Goal: Transaction & Acquisition: Purchase product/service

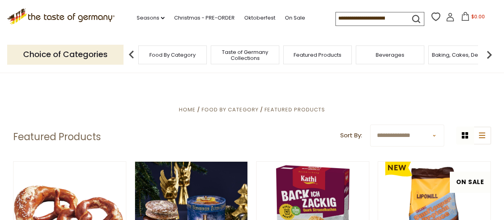
click at [179, 54] on span "Food By Category" at bounding box center [172, 55] width 46 height 6
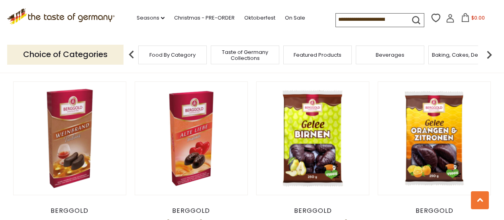
scroll to position [279, 0]
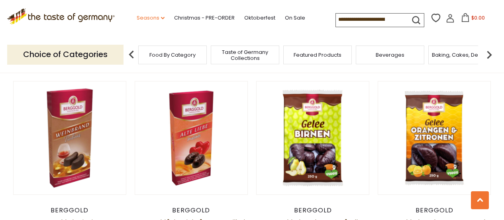
click at [146, 20] on link "Seasons dropdown_arrow" at bounding box center [151, 18] width 28 height 9
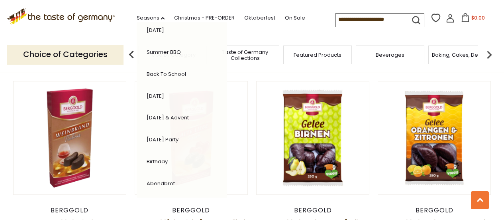
scroll to position [206, 0]
click at [491, 57] on img at bounding box center [489, 55] width 16 height 16
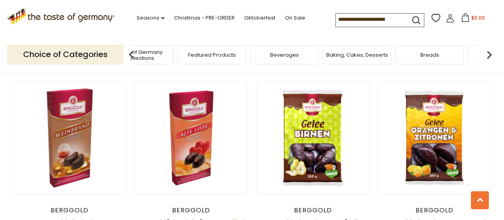
click at [491, 57] on img at bounding box center [489, 55] width 16 height 16
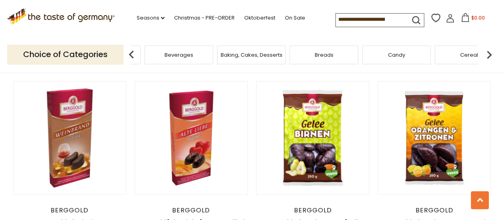
click at [491, 57] on img at bounding box center [489, 55] width 16 height 16
click at [349, 55] on span "Cheese & Dairy" at bounding box center [337, 55] width 40 height 6
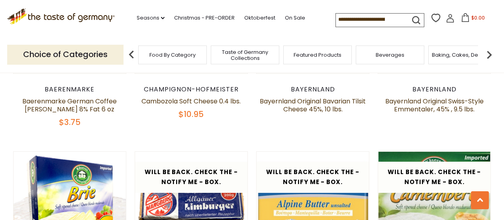
scroll to position [717, 0]
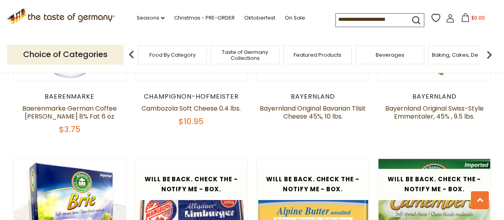
click at [455, 59] on div "Baking, Cakes, Desserts" at bounding box center [462, 54] width 69 height 19
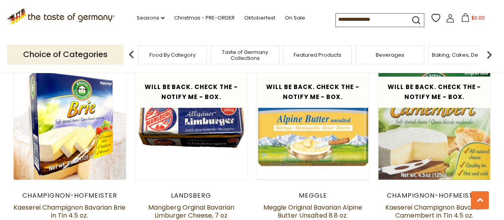
scroll to position [837, 0]
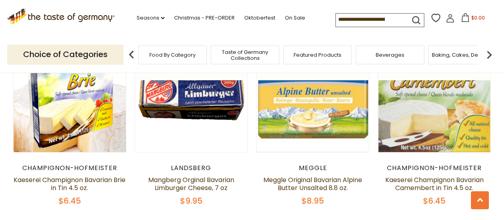
click at [167, 59] on div "Food By Category" at bounding box center [172, 54] width 69 height 19
click at [135, 60] on img at bounding box center [132, 55] width 16 height 16
click at [493, 53] on img at bounding box center [489, 55] width 16 height 16
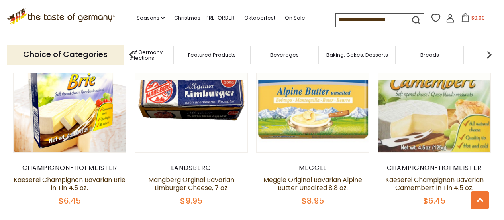
click at [493, 53] on img at bounding box center [489, 55] width 16 height 16
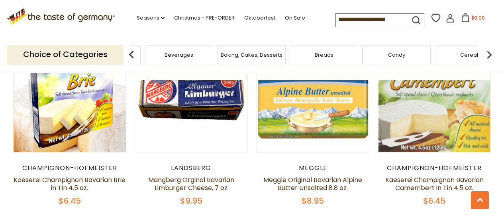
click at [493, 53] on img at bounding box center [489, 55] width 16 height 16
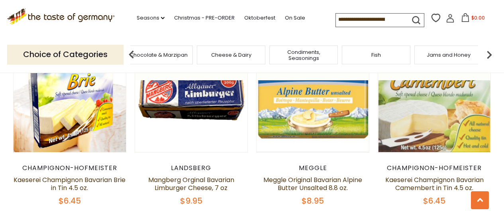
click at [493, 53] on img at bounding box center [489, 55] width 16 height 16
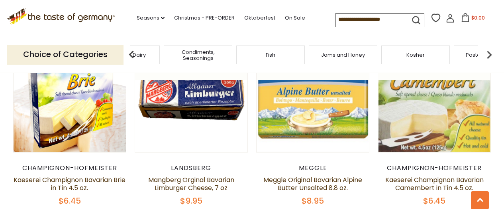
click at [493, 53] on img at bounding box center [489, 55] width 16 height 16
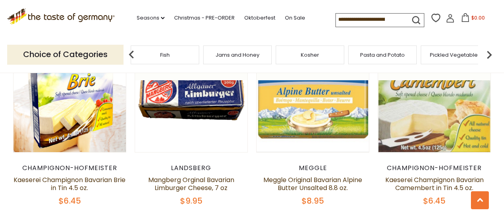
click at [379, 56] on span "Pasta and Potato" at bounding box center [382, 55] width 45 height 6
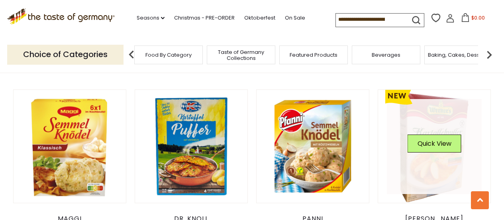
scroll to position [478, 0]
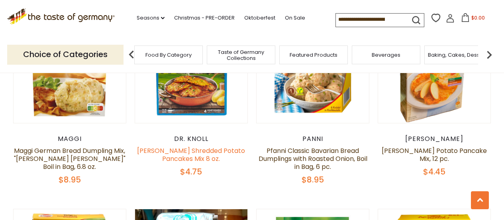
click at [192, 151] on link "Dr. Knoll Shredded Potato Pancakes Mix 8 oz." at bounding box center [191, 154] width 108 height 17
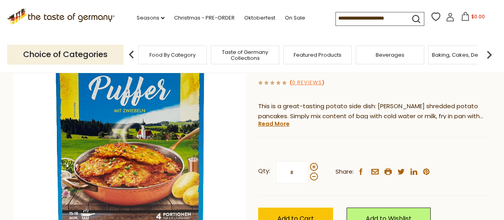
scroll to position [120, 0]
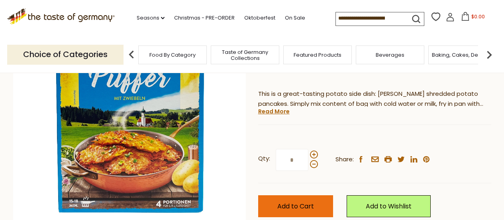
click at [315, 201] on button "Add to Cart" at bounding box center [295, 206] width 75 height 22
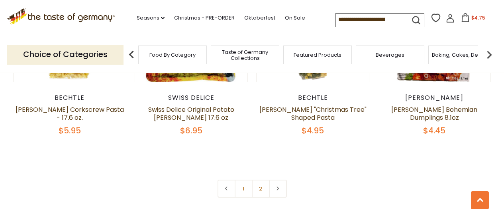
scroll to position [1942, 0]
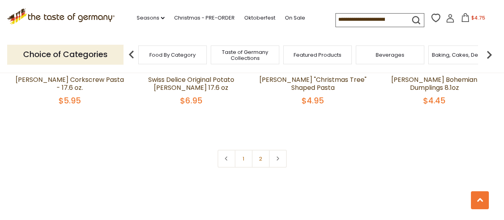
click at [256, 149] on link "2" at bounding box center [261, 158] width 18 height 18
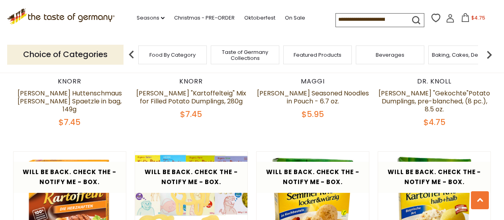
scroll to position [609, 0]
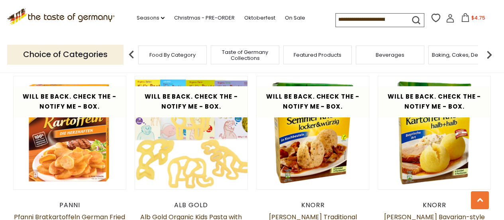
click at [488, 54] on img at bounding box center [489, 55] width 16 height 16
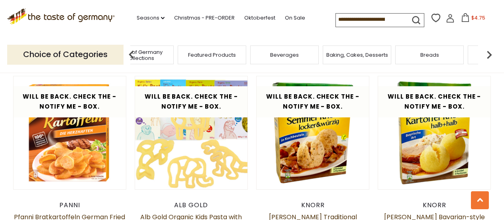
click at [488, 54] on img at bounding box center [489, 55] width 16 height 16
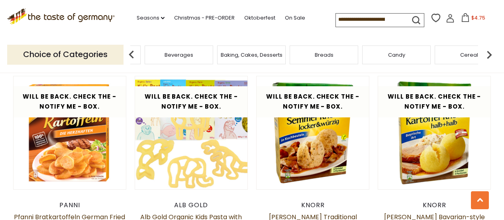
click at [488, 54] on img at bounding box center [489, 55] width 16 height 16
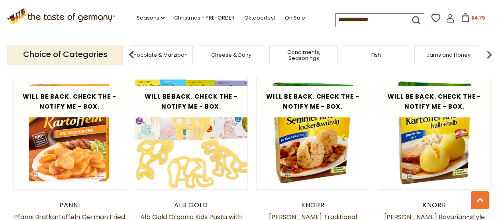
click at [488, 54] on img at bounding box center [489, 55] width 16 height 16
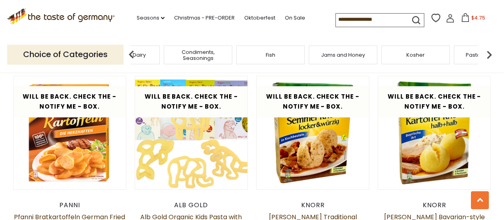
click at [488, 54] on img at bounding box center [489, 55] width 16 height 16
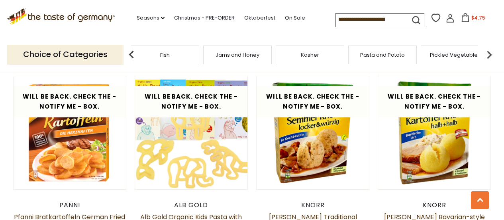
click at [488, 54] on img at bounding box center [489, 55] width 16 height 16
click at [246, 54] on span "Pickled Vegetables" at bounding box center [244, 55] width 51 height 6
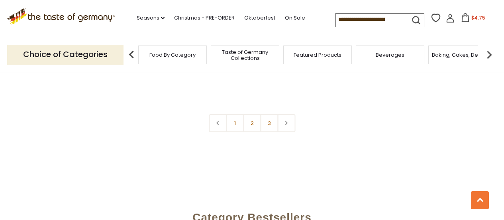
scroll to position [1952, 0]
click at [254, 113] on link "2" at bounding box center [252, 122] width 18 height 18
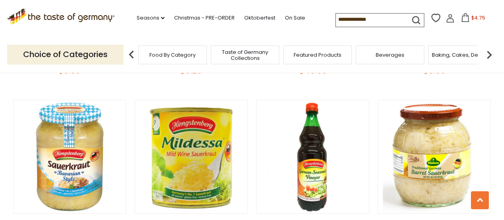
scroll to position [649, 0]
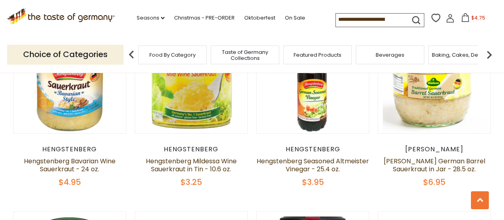
click at [309, 173] on div "Hengstenberg Hengstenberg Seasoned Altmeister Vinegar - 25.4 oz. $3.95" at bounding box center [313, 166] width 114 height 42
click at [310, 169] on link "Hengstenberg Seasoned Altmeister Vinegar - 25.4 oz." at bounding box center [313, 164] width 112 height 17
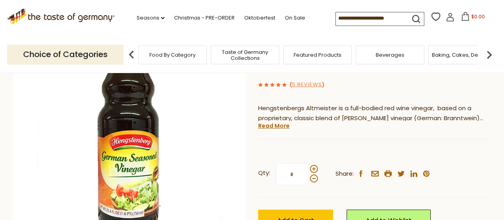
scroll to position [120, 0]
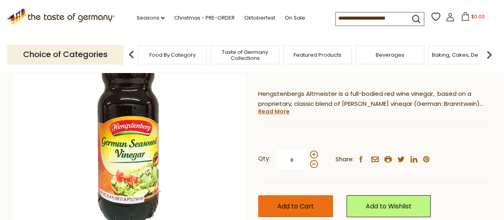
click at [298, 202] on span "Add to Cart" at bounding box center [295, 205] width 37 height 9
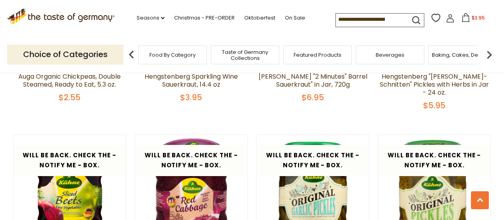
scroll to position [1762, 0]
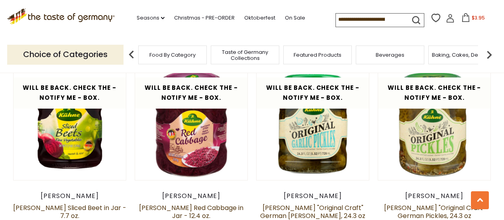
click at [156, 56] on span "Food By Category" at bounding box center [172, 55] width 46 height 6
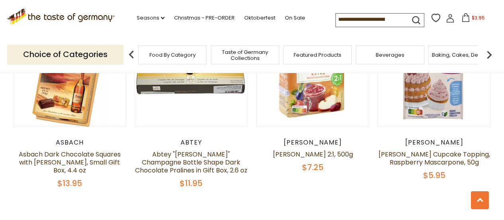
scroll to position [1753, 0]
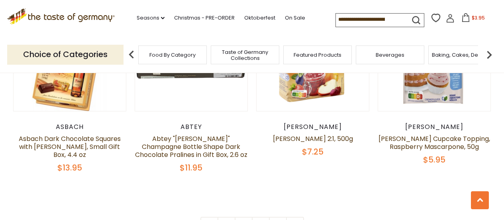
click at [59, 15] on icon ".st0{fill:#EDD300;} .st1{fill:#D33E21;}" at bounding box center [61, 16] width 108 height 16
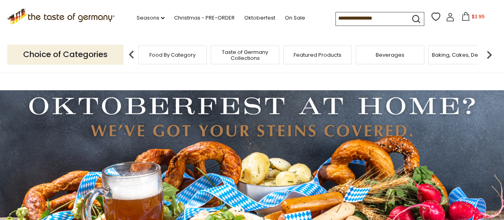
click at [247, 57] on span "Taste of Germany Collections" at bounding box center [245, 55] width 64 height 12
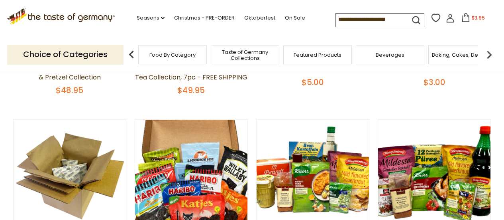
scroll to position [279, 0]
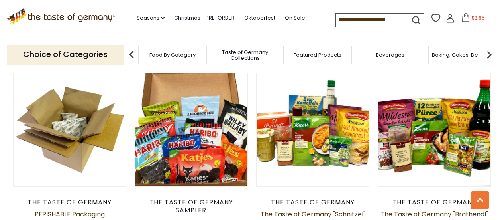
click at [314, 53] on span "Featured Products" at bounding box center [318, 55] width 48 height 6
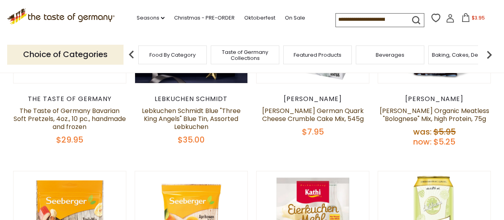
scroll to position [199, 0]
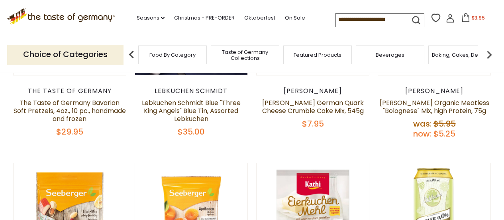
click at [375, 53] on div "Beverages" at bounding box center [390, 54] width 69 height 19
click at [392, 55] on span "Beverages" at bounding box center [390, 55] width 29 height 6
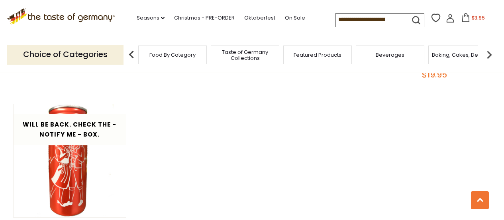
scroll to position [1594, 0]
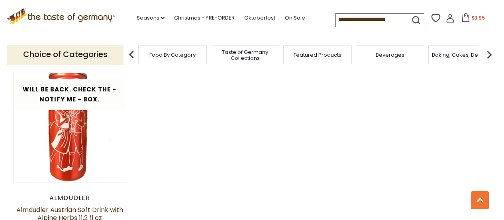
click at [43, 17] on icon ".st0{fill:#EDD300;} .st1{fill:#D33E21;}" at bounding box center [61, 16] width 108 height 16
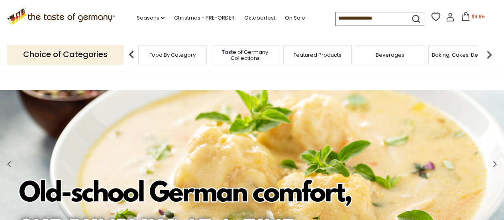
click at [490, 51] on img at bounding box center [489, 55] width 16 height 16
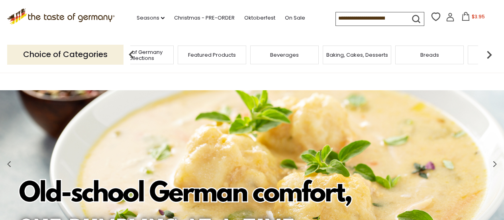
click at [487, 51] on img at bounding box center [489, 55] width 16 height 16
click at [398, 60] on div "Candy" at bounding box center [402, 54] width 69 height 19
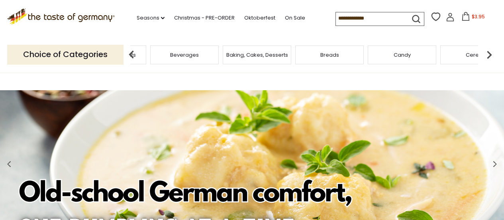
click at [400, 53] on span "Candy" at bounding box center [402, 55] width 17 height 6
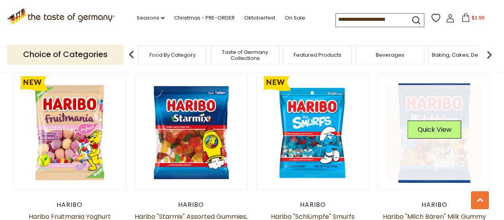
scroll to position [1793, 0]
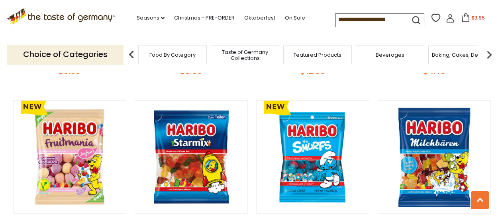
click at [357, 19] on input at bounding box center [369, 19] width 67 height 11
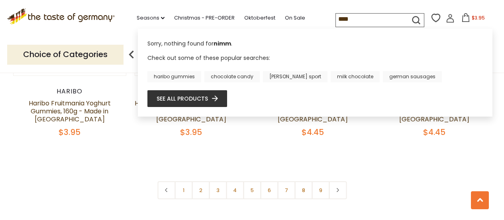
scroll to position [1952, 0]
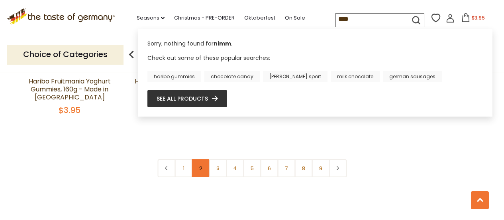
type input "****"
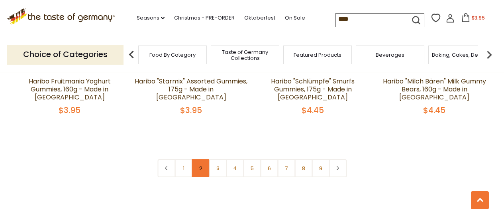
click at [196, 159] on link "2" at bounding box center [201, 168] width 18 height 18
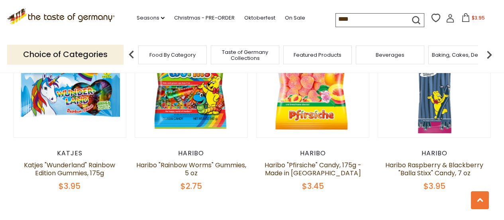
scroll to position [1884, 0]
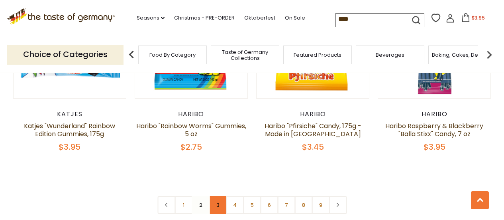
click at [215, 196] on link "3" at bounding box center [218, 205] width 18 height 18
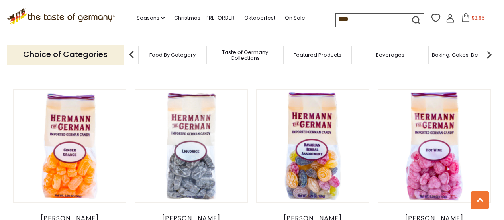
scroll to position [1804, 0]
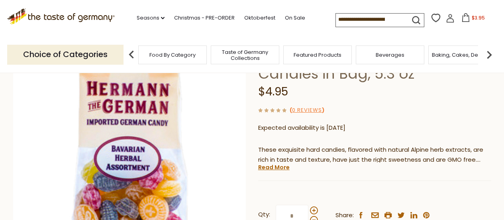
scroll to position [159, 0]
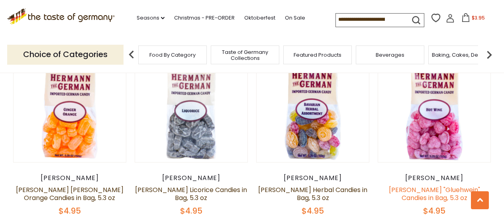
scroll to position [1924, 0]
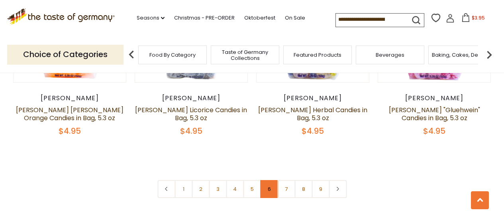
click at [262, 180] on link "6" at bounding box center [269, 189] width 18 height 18
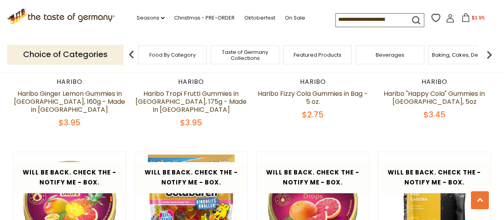
scroll to position [1206, 0]
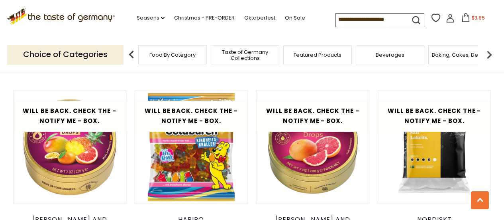
click at [492, 55] on img at bounding box center [489, 55] width 16 height 16
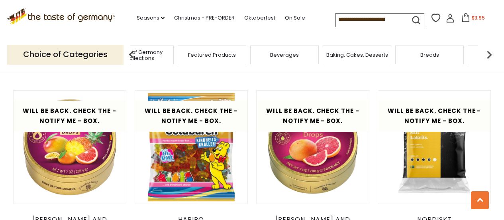
click at [492, 55] on img at bounding box center [489, 55] width 16 height 16
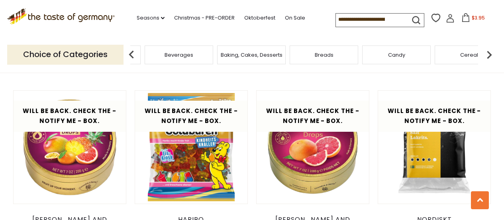
click at [492, 55] on img at bounding box center [489, 55] width 16 height 16
click at [489, 55] on img at bounding box center [489, 55] width 16 height 16
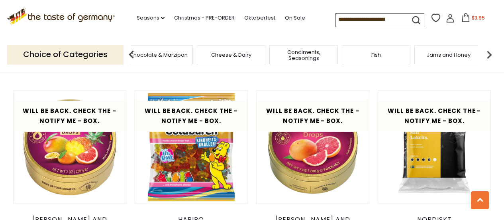
click at [489, 55] on img at bounding box center [489, 55] width 16 height 16
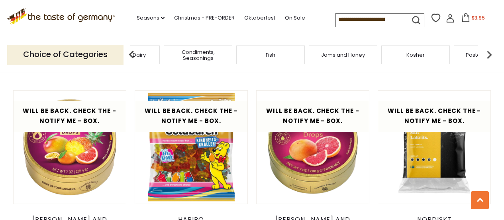
click at [489, 55] on img at bounding box center [489, 55] width 16 height 16
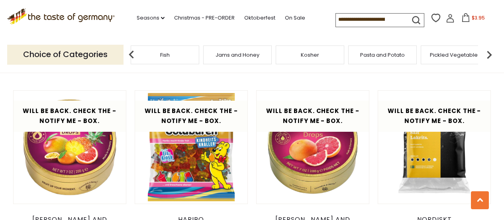
click at [489, 55] on img at bounding box center [489, 55] width 16 height 16
click at [490, 54] on img at bounding box center [489, 55] width 16 height 16
click at [260, 58] on span "Savory Snacks" at bounding box center [250, 55] width 38 height 6
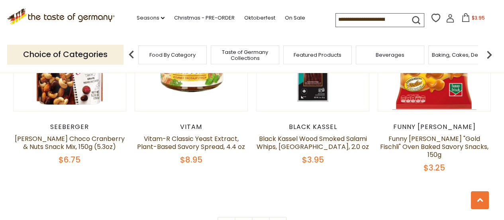
scroll to position [1912, 0]
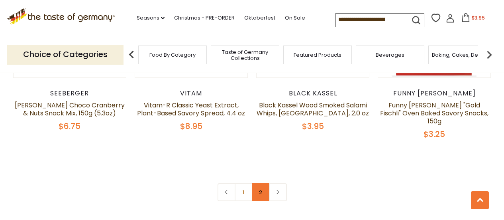
click at [257, 183] on link "2" at bounding box center [261, 192] width 18 height 18
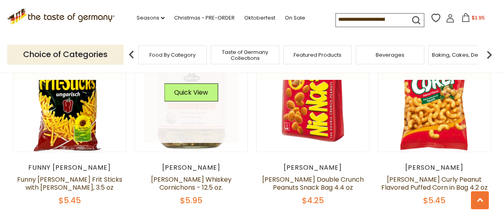
scroll to position [449, 0]
